Goal: Use online tool/utility: Use online tool/utility

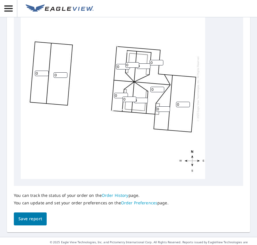
scroll to position [308, 0]
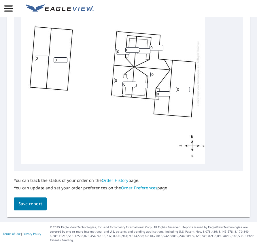
click at [39, 58] on input "0" at bounding box center [42, 58] width 14 height 5
type input "3"
click at [60, 59] on input "0" at bounding box center [61, 59] width 14 height 5
type input "3"
click at [120, 52] on input "0" at bounding box center [123, 51] width 14 height 5
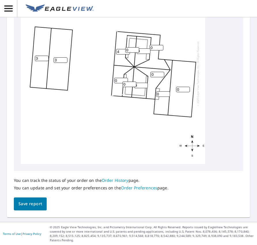
type input "4"
click at [130, 49] on input "0" at bounding box center [132, 49] width 14 height 5
type input "4"
click at [152, 47] on input "0" at bounding box center [157, 47] width 14 height 5
